Goal: Information Seeking & Learning: Understand process/instructions

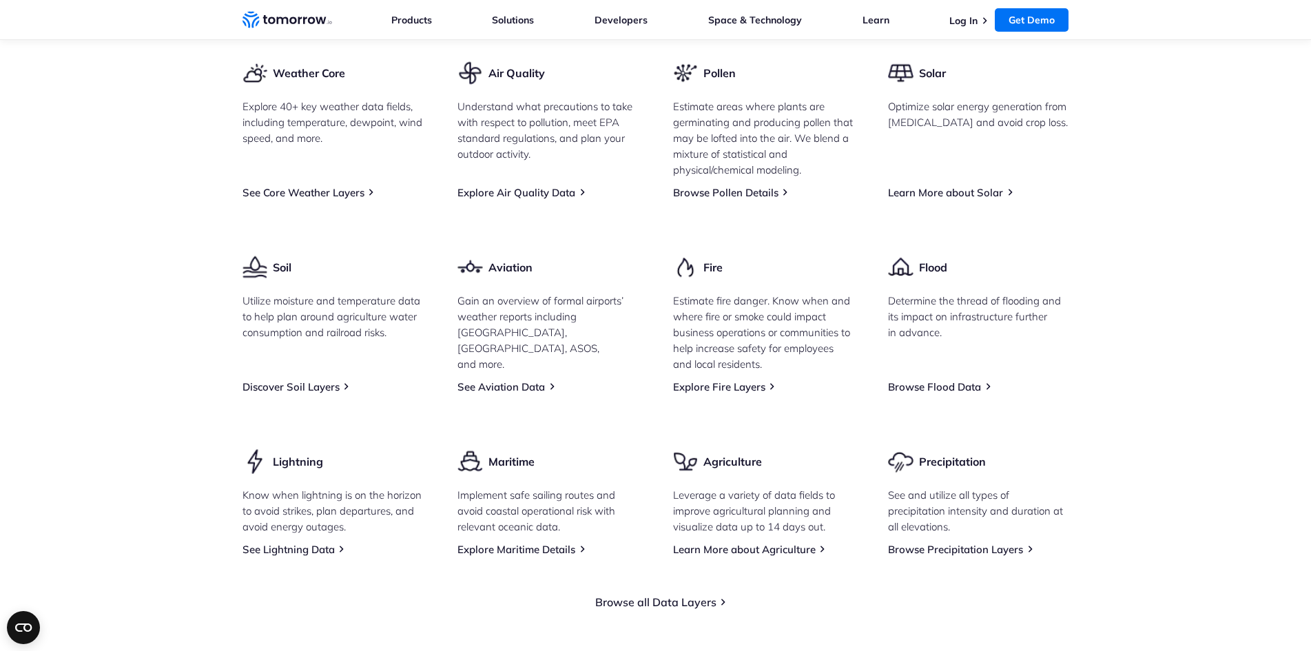
scroll to position [1792, 0]
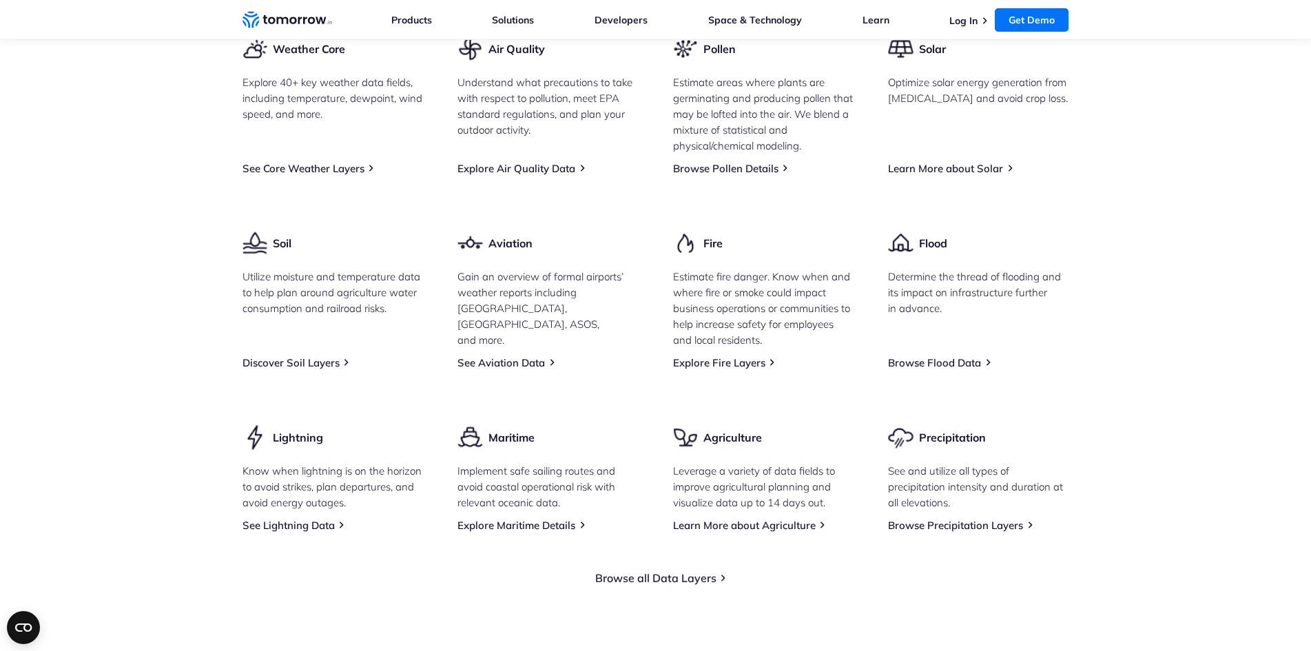
click at [175, 282] on section "Explore Our Data Catalog With 60+ different weather data fields possible, inclu…" at bounding box center [655, 249] width 1311 height 782
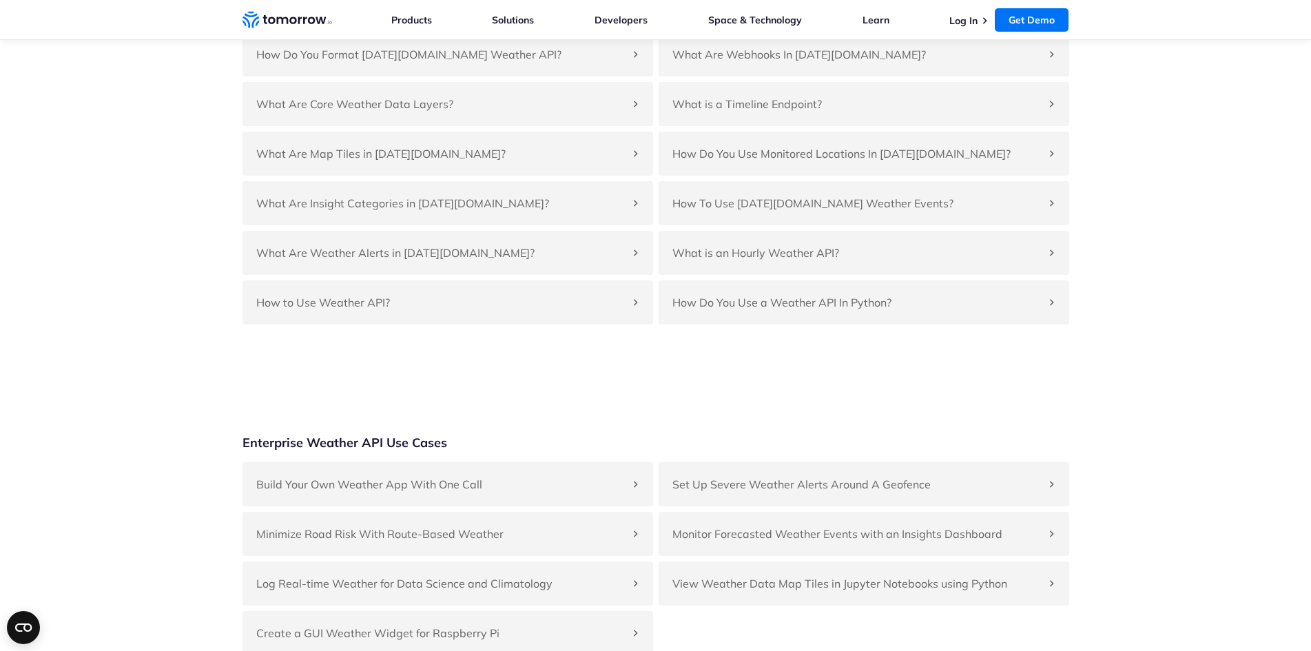
scroll to position [5479, 0]
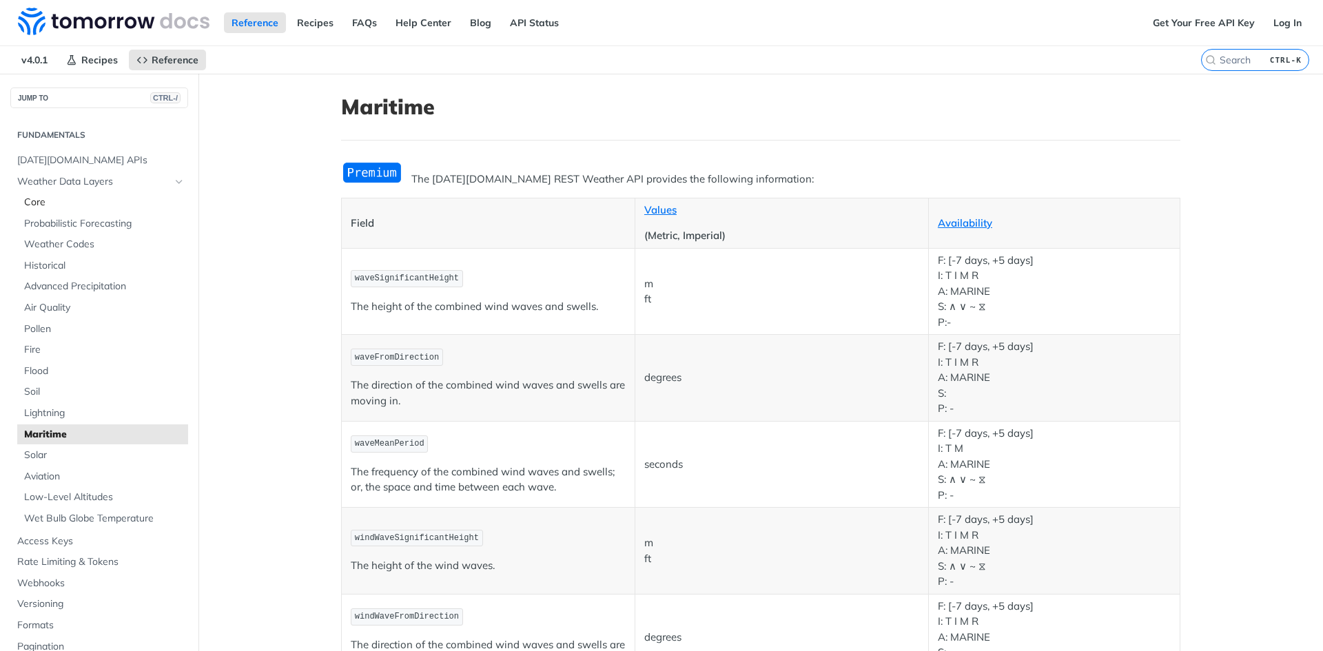
click at [61, 209] on span "Core" at bounding box center [104, 203] width 161 height 14
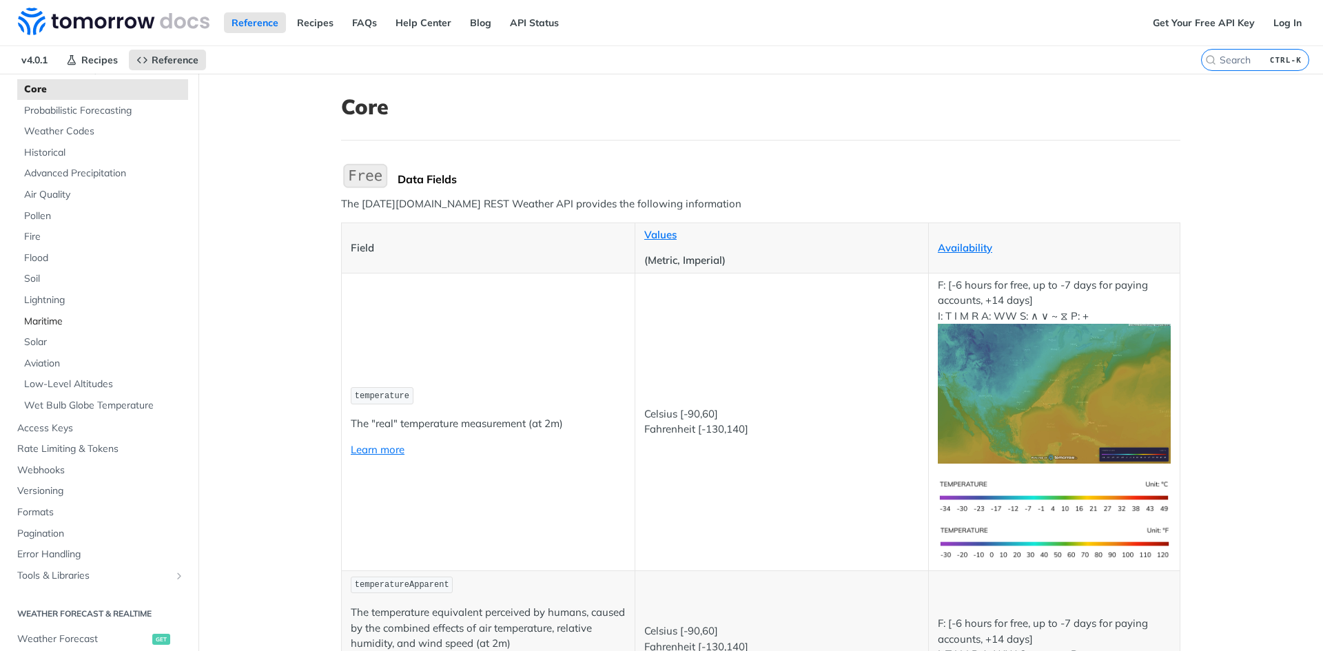
scroll to position [207, 0]
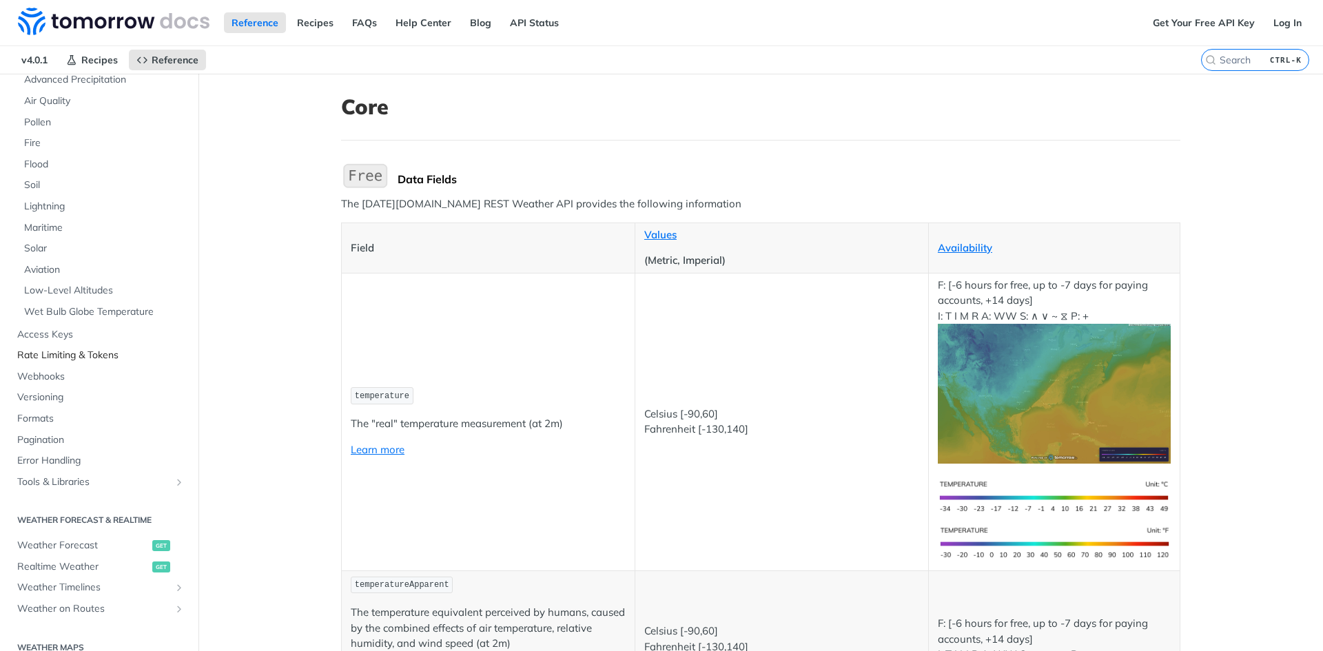
click at [74, 365] on link "Rate Limiting & Tokens" at bounding box center [99, 355] width 178 height 21
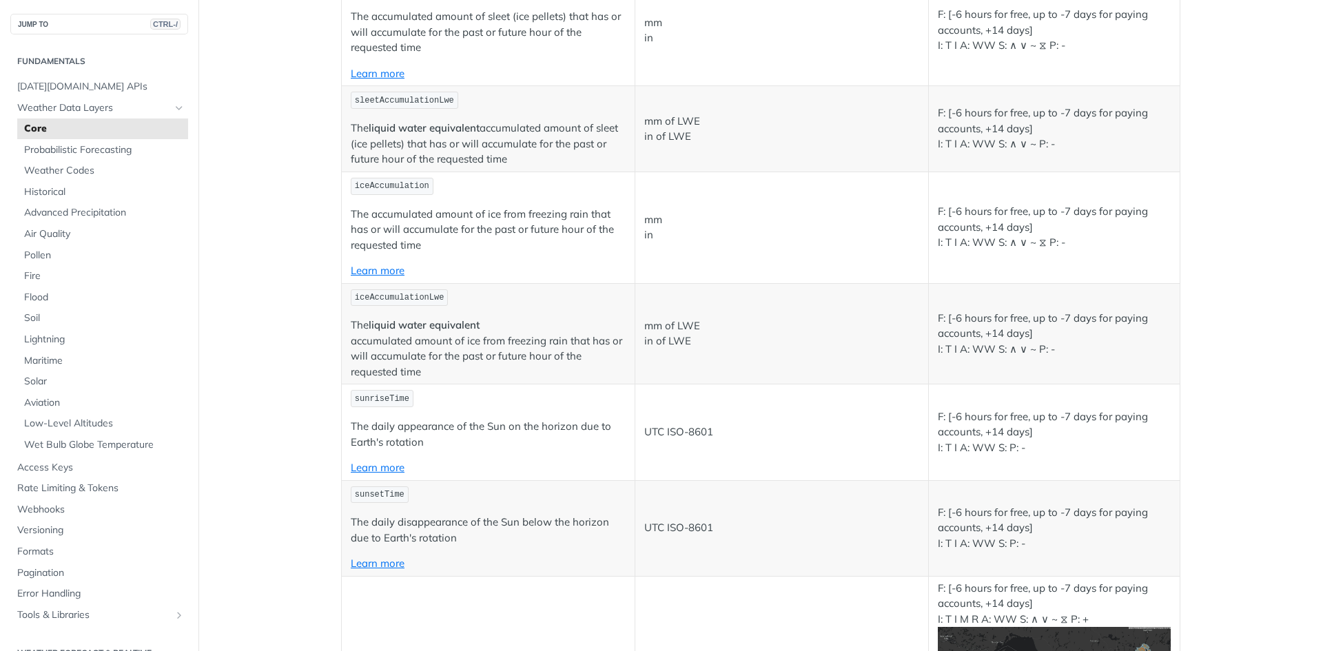
scroll to position [4478, 0]
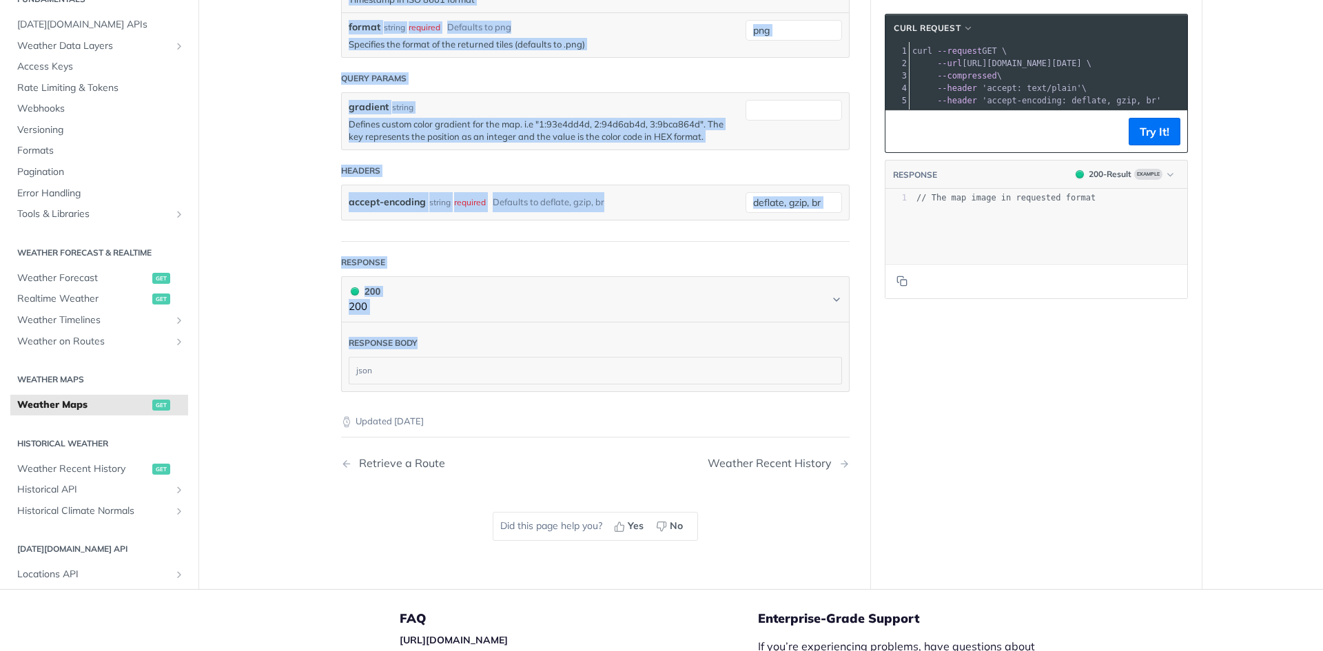
scroll to position [1722, 0]
drag, startPoint x: 338, startPoint y: 109, endPoint x: 562, endPoint y: 354, distance: 331.7
copy article "Weather Maps get https://api.tomorrow.io/v4 /map/tile/ {zoom} / {x} / {y} / {fi…"
click at [560, 351] on header "Response body" at bounding box center [595, 339] width 493 height 34
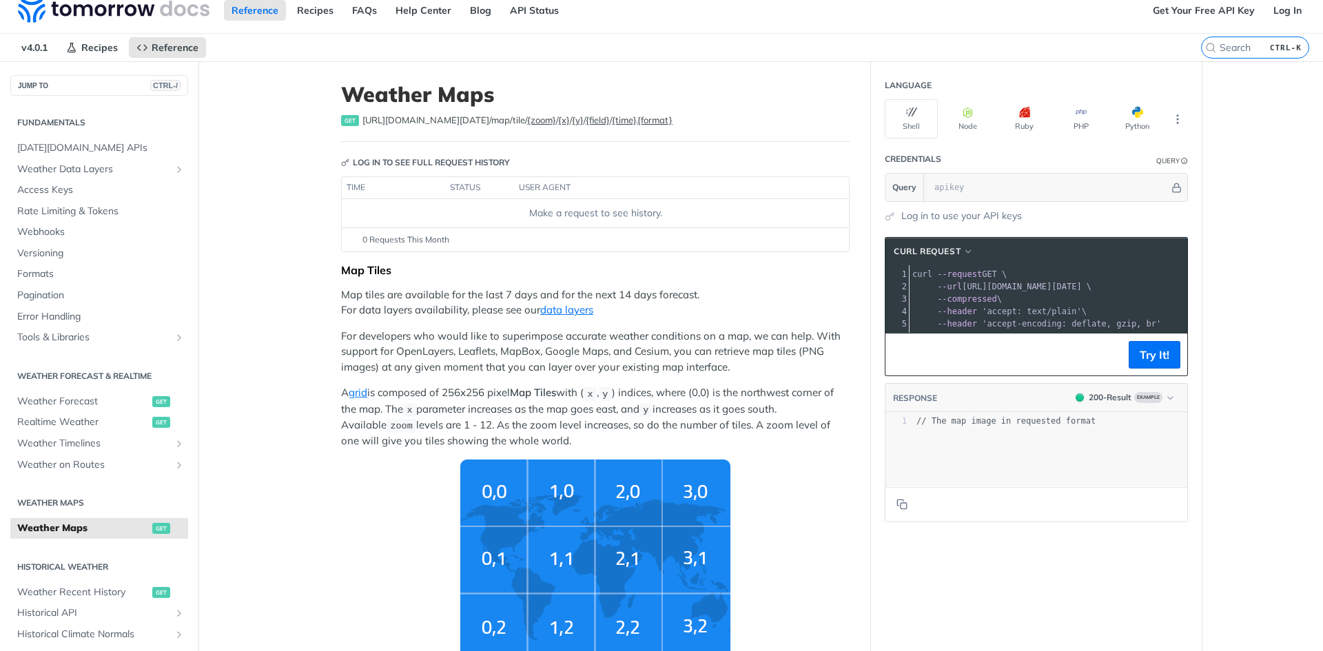
scroll to position [0, 0]
